Goal: Transaction & Acquisition: Purchase product/service

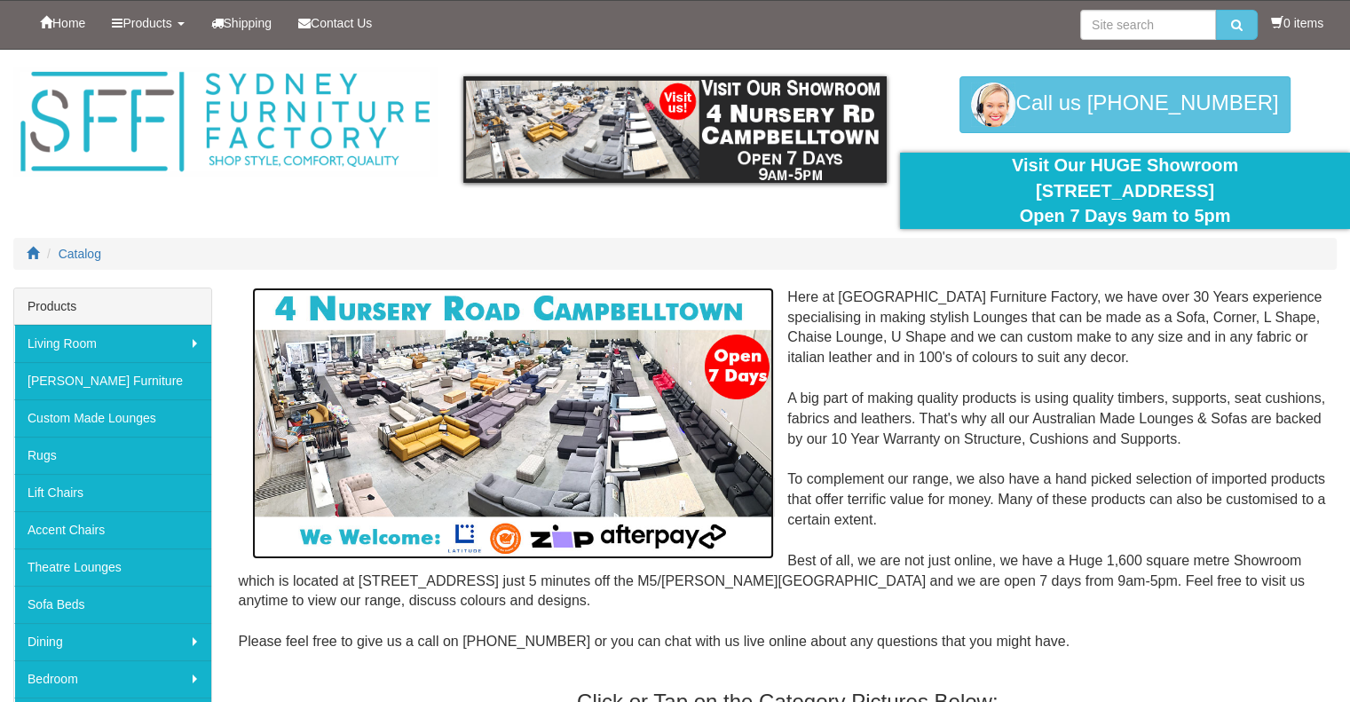
click at [263, 500] on img at bounding box center [513, 424] width 523 height 272
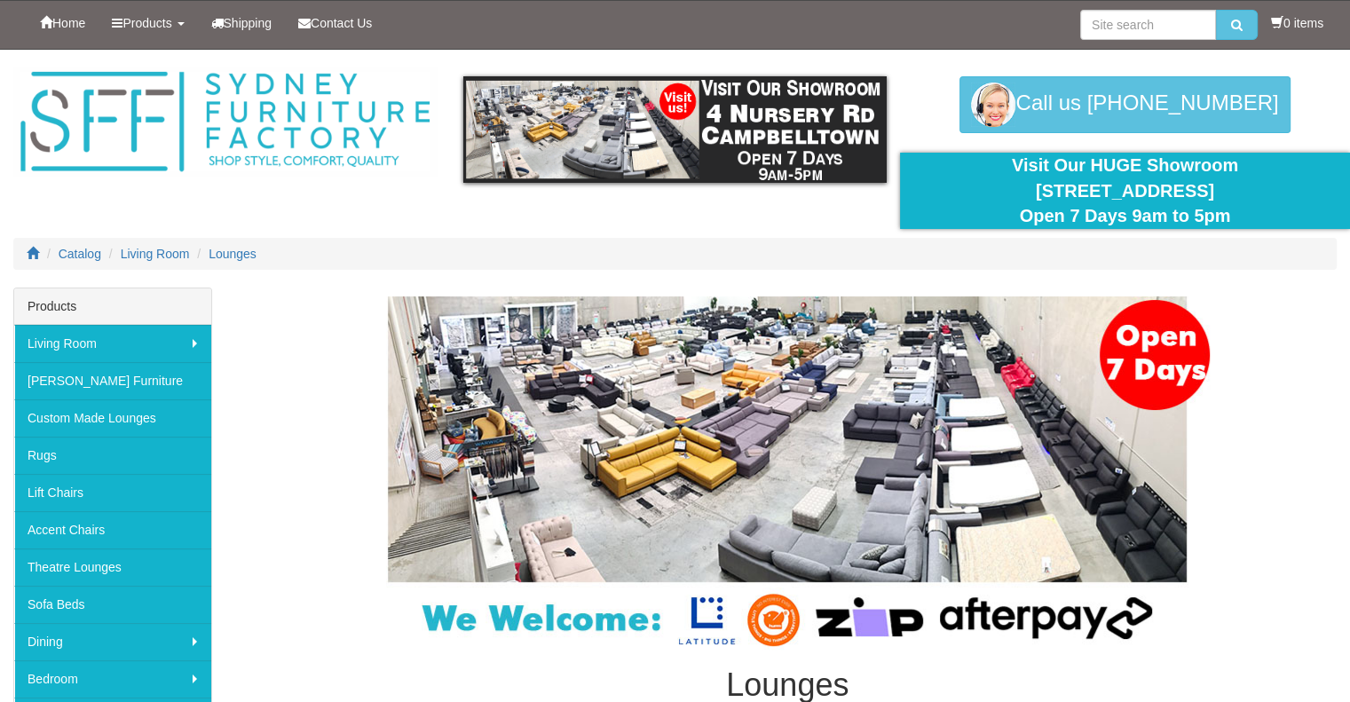
click at [217, 514] on div "Products Living Room [GEOGRAPHIC_DATA] Sofas Australian Made Lounges Corner Mod…" at bounding box center [113, 666] width 226 height 756
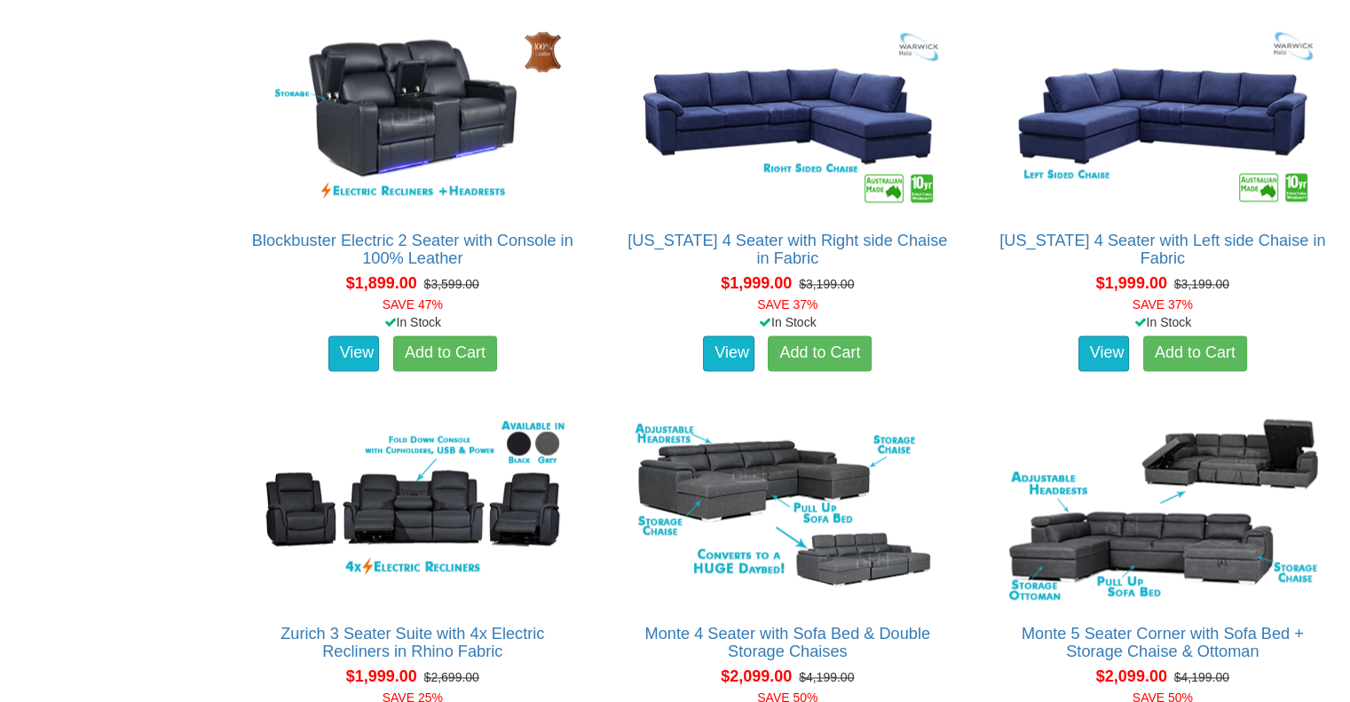
scroll to position [2607, 0]
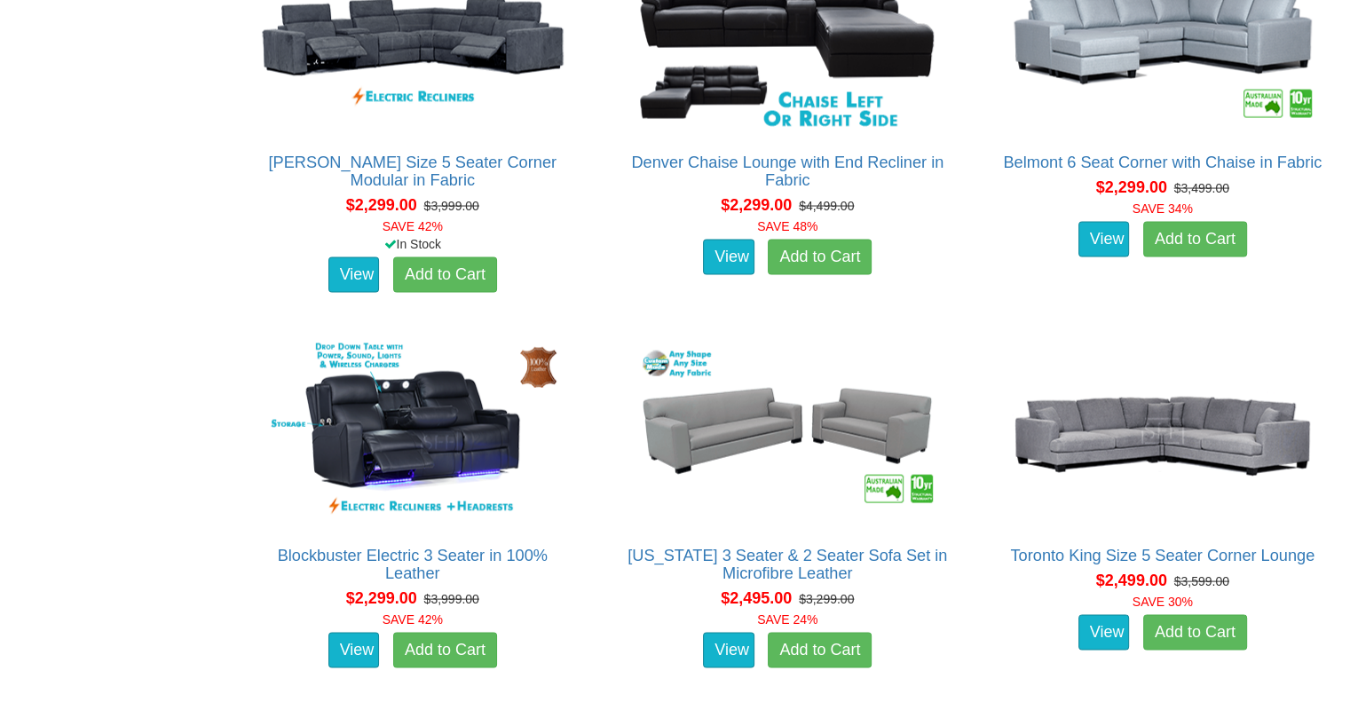
scroll to position [3445, 0]
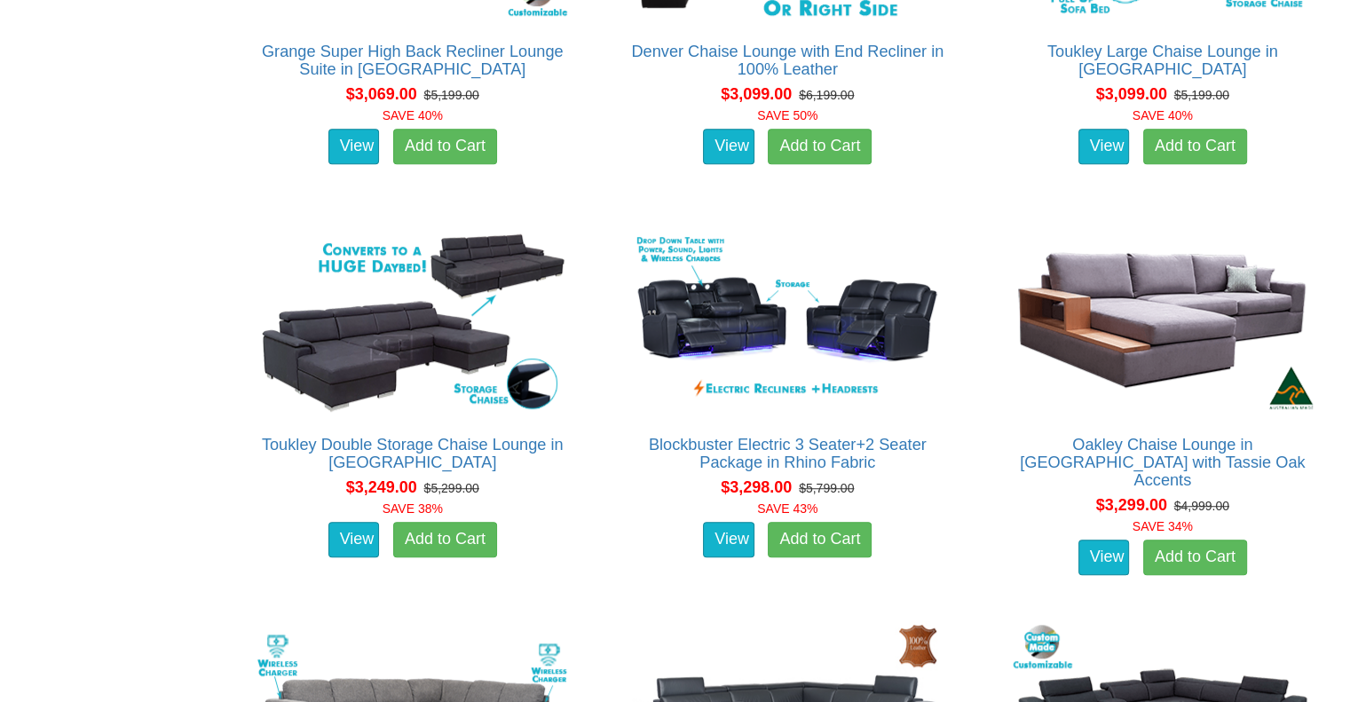
scroll to position [7881, 0]
click at [212, 520] on div "Lounges We have a huge range of quality lounges in styles from contemporary mod…" at bounding box center [675, 74] width 1350 height 15334
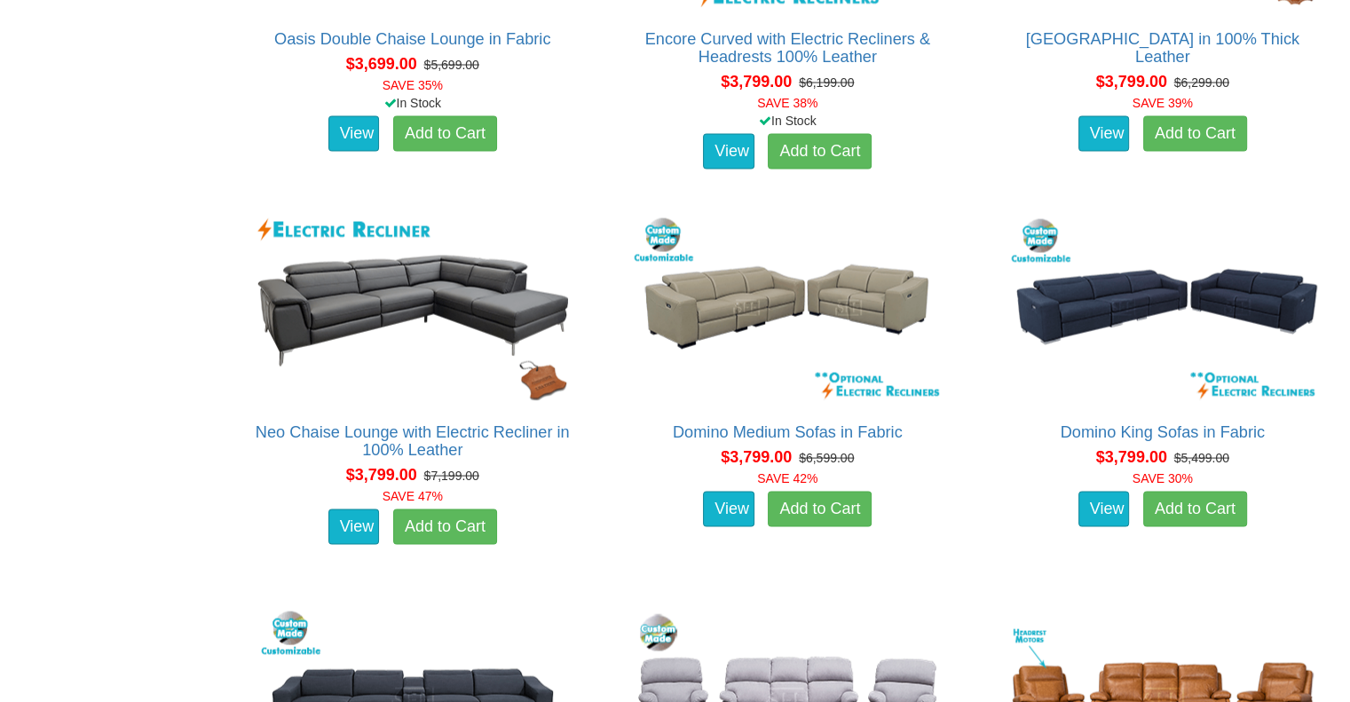
scroll to position [10253, 0]
drag, startPoint x: 212, startPoint y: 520, endPoint x: 174, endPoint y: 486, distance: 51.5
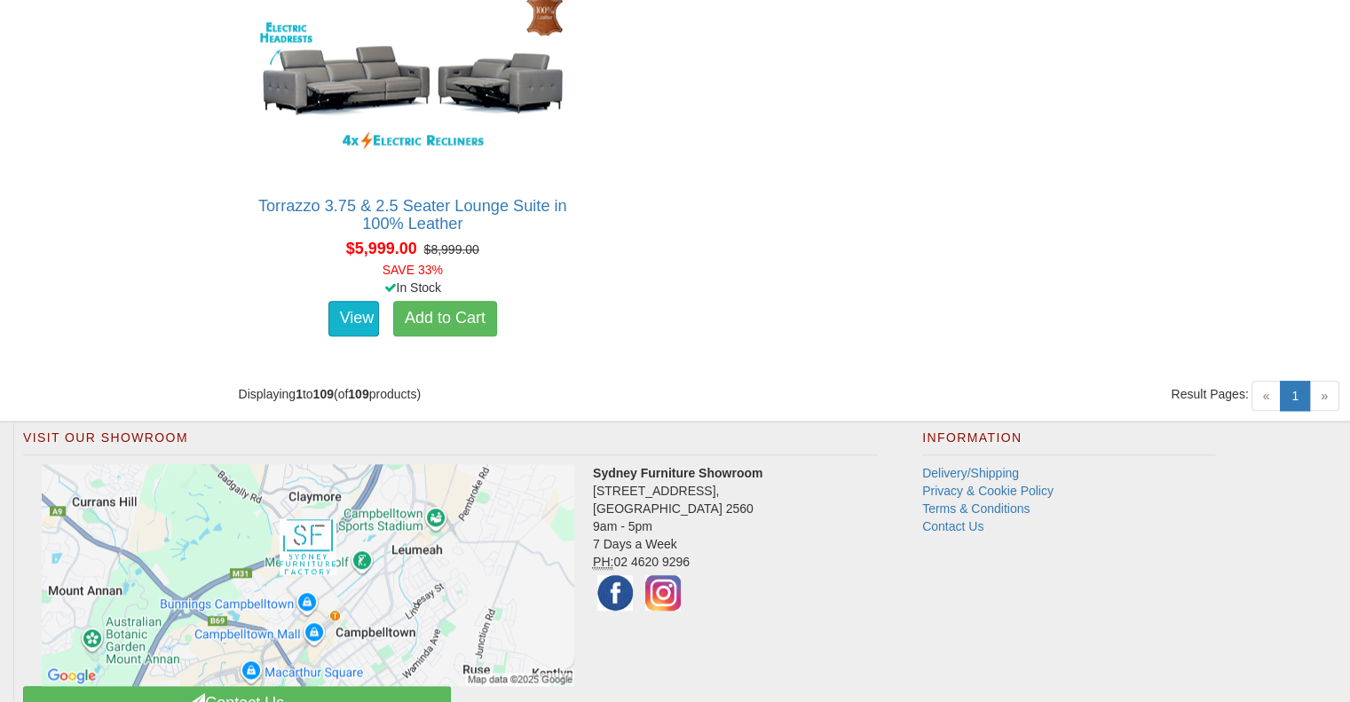
scroll to position [15270, 0]
